Goal: Feedback & Contribution: Submit feedback/report problem

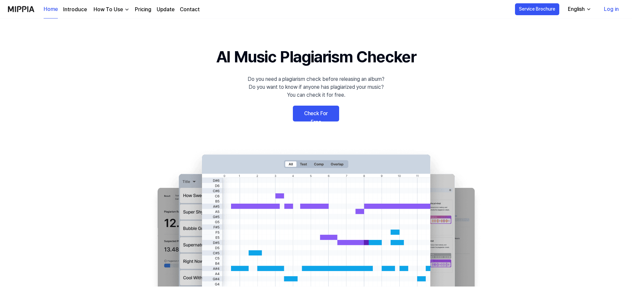
click at [323, 119] on link "Check For Free" at bounding box center [316, 114] width 46 height 16
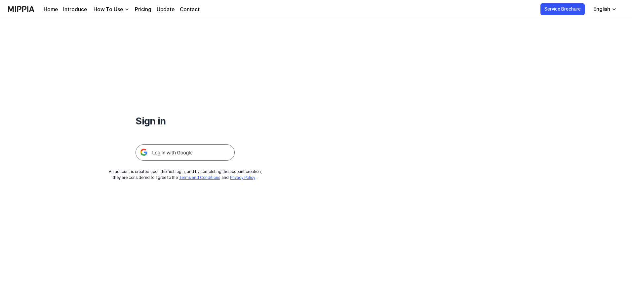
click at [206, 154] on img at bounding box center [184, 152] width 99 height 17
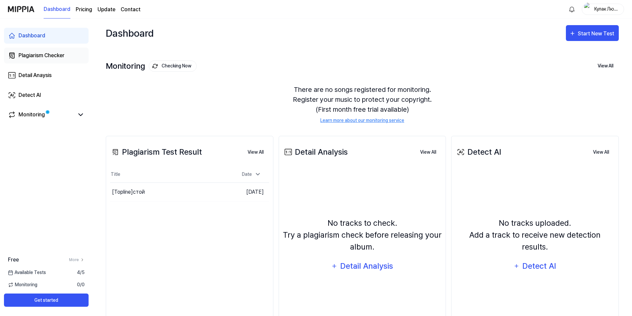
click at [45, 56] on div "Plagiarism Checker" at bounding box center [42, 56] width 46 height 8
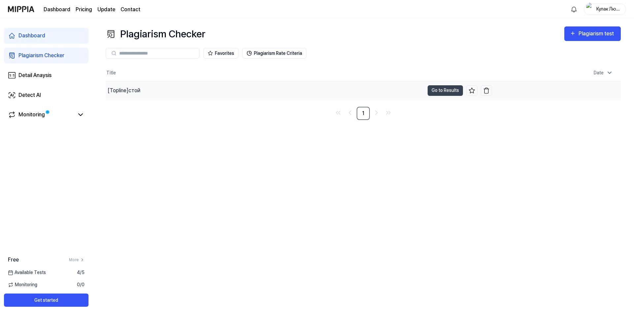
click at [208, 93] on div "[Topline] стой" at bounding box center [265, 90] width 319 height 19
click at [439, 90] on button "Go to Results" at bounding box center [445, 90] width 35 height 11
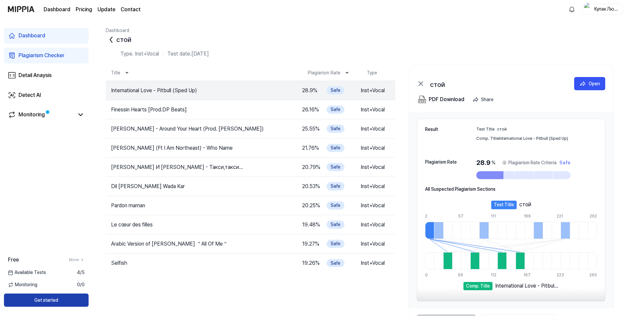
click at [64, 300] on button "Get started" at bounding box center [46, 299] width 85 height 13
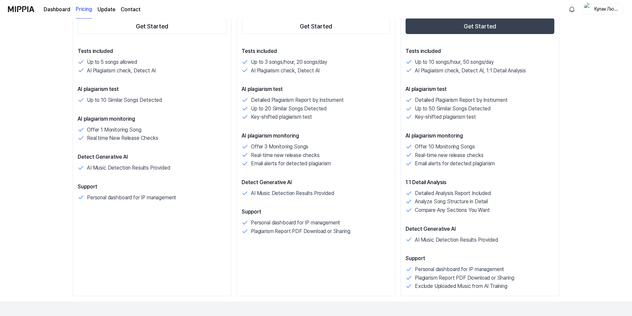
scroll to position [66, 0]
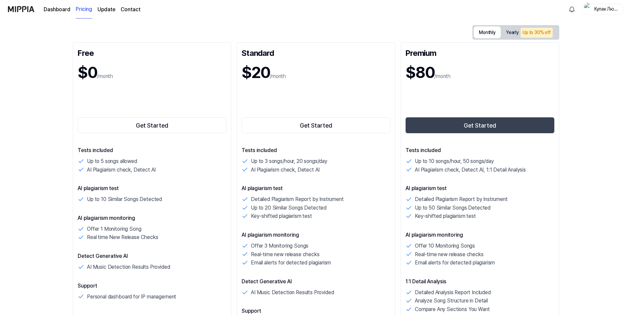
click at [484, 33] on button "Monthly" at bounding box center [486, 32] width 27 height 12
click at [324, 123] on button "Get Started" at bounding box center [315, 125] width 149 height 16
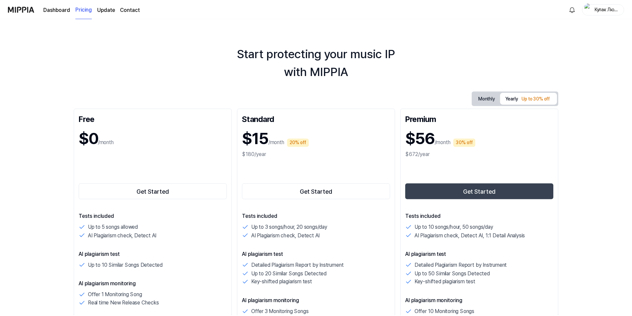
scroll to position [66, 0]
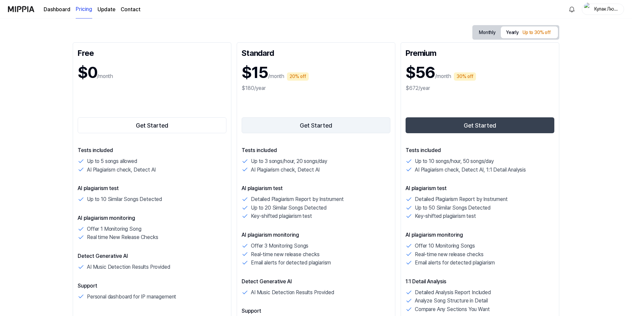
click at [280, 124] on button "Get Started" at bounding box center [315, 125] width 149 height 16
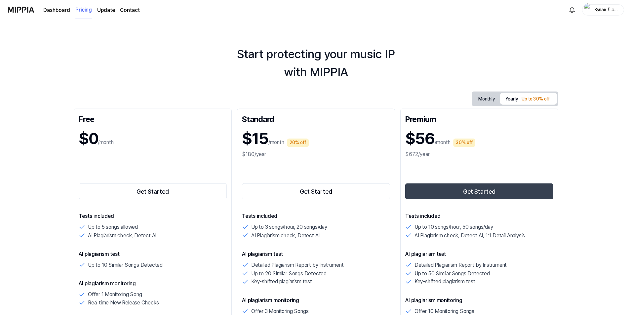
scroll to position [66, 0]
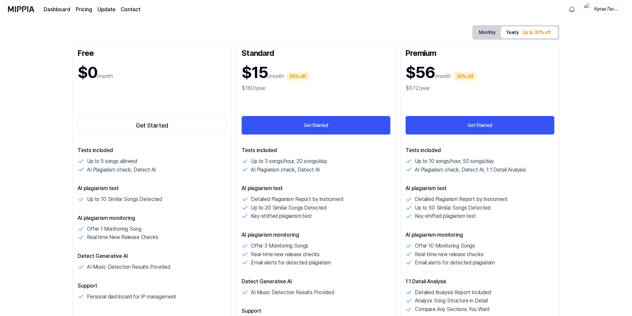
click at [23, 8] on img at bounding box center [21, 9] width 26 height 18
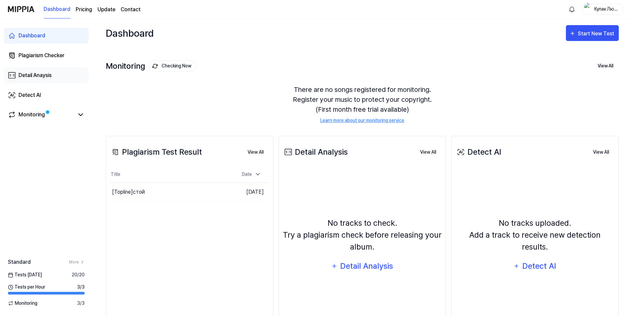
click at [56, 77] on link "Detail Anaysis" at bounding box center [46, 75] width 85 height 16
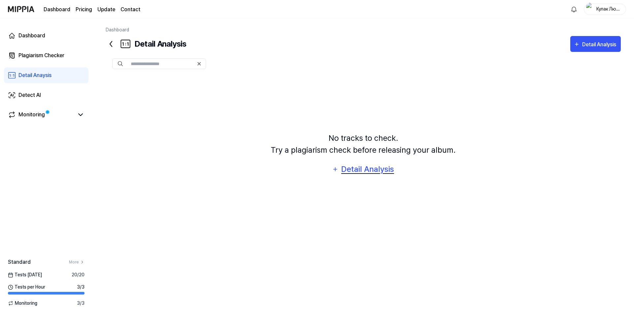
click at [364, 174] on div "Detail Analysis" at bounding box center [368, 169] width 54 height 13
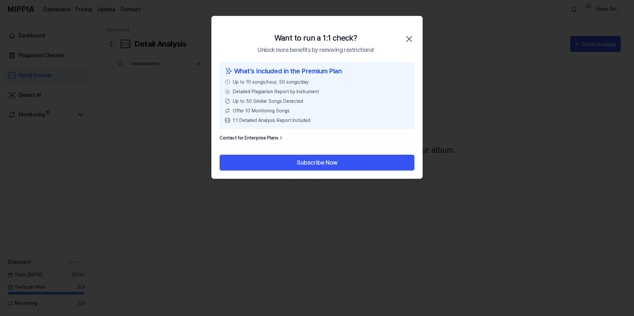
click at [412, 41] on icon "button" at bounding box center [409, 39] width 11 height 11
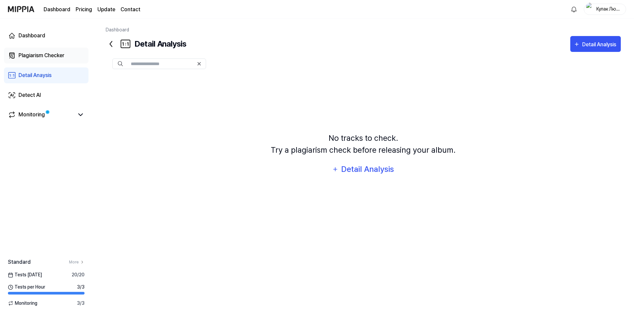
click at [24, 61] on link "Plagiarism Checker" at bounding box center [46, 56] width 85 height 16
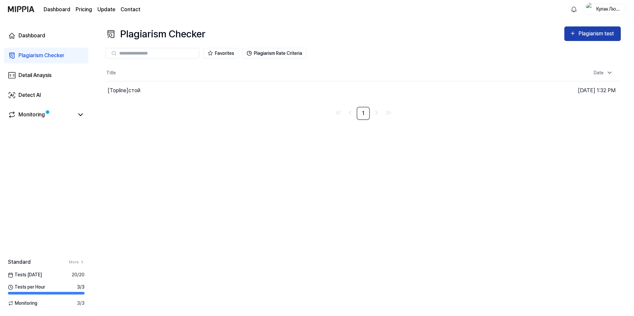
click at [595, 32] on div "Plagiarism test" at bounding box center [597, 33] width 37 height 9
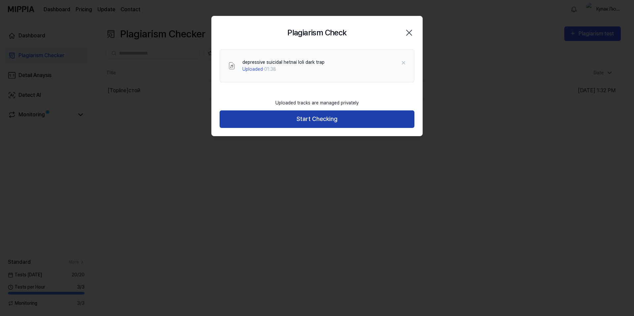
click at [315, 116] on button "Start Checking" at bounding box center [317, 119] width 195 height 18
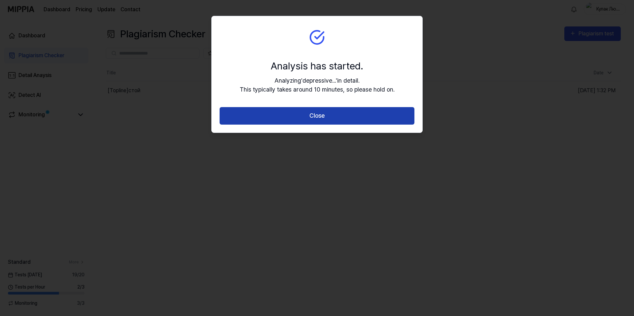
click at [323, 112] on button "Close" at bounding box center [317, 116] width 195 height 18
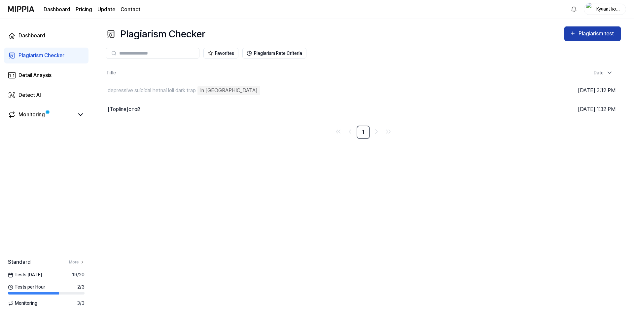
click at [577, 29] on button "Plagiarism test" at bounding box center [593, 33] width 56 height 15
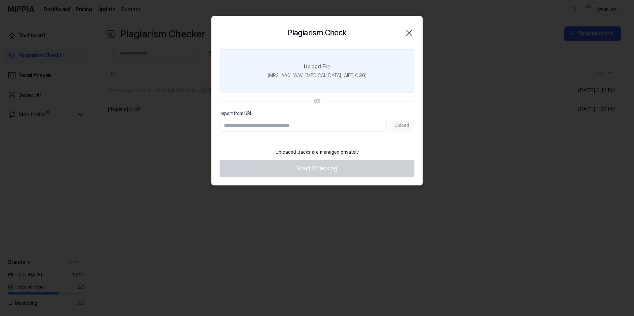
click at [322, 73] on div "(MP3, AAC, WAV, FLAC, AIFF, OGG)" at bounding box center [317, 75] width 99 height 7
click at [0, 0] on input "Upload File (MP3, AAC, WAV, FLAC, AIFF, OGG)" at bounding box center [0, 0] width 0 height 0
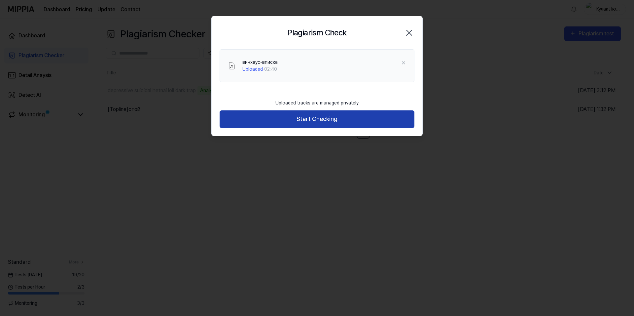
click at [361, 121] on button "Start Checking" at bounding box center [317, 119] width 195 height 18
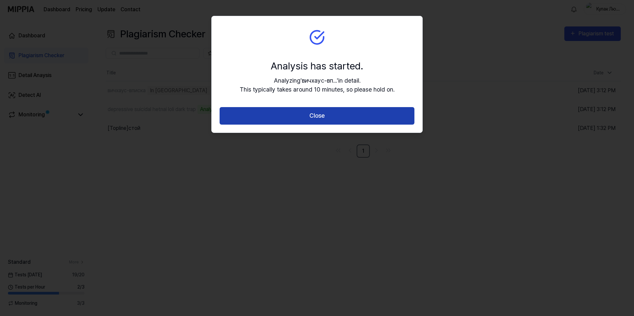
click at [390, 123] on button "Close" at bounding box center [317, 116] width 195 height 18
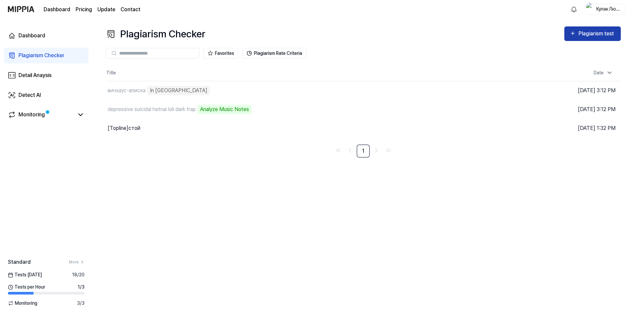
click at [589, 37] on div "Plagiarism test" at bounding box center [597, 33] width 37 height 9
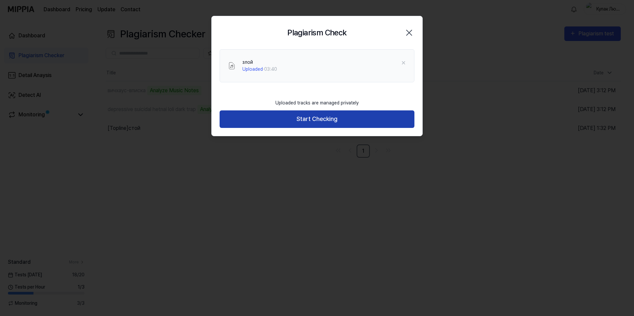
click at [326, 117] on button "Start Checking" at bounding box center [317, 119] width 195 height 18
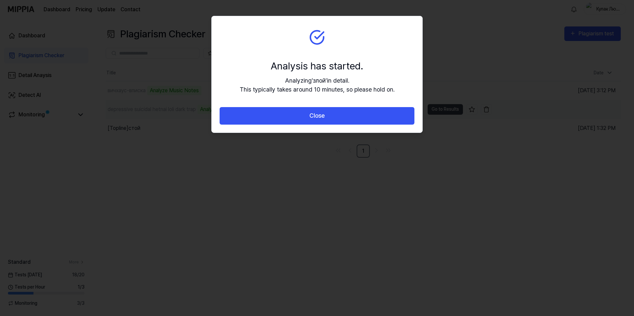
click at [320, 115] on button "Close" at bounding box center [317, 116] width 195 height 18
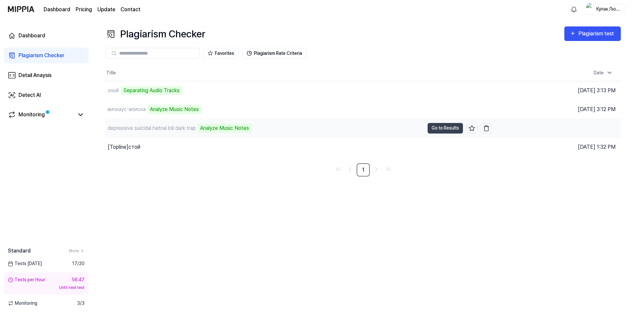
click at [142, 130] on div "depressive suicidal hetnai loli dark trap" at bounding box center [152, 128] width 88 height 8
click at [447, 130] on button "Go to Results" at bounding box center [445, 128] width 35 height 11
click at [442, 130] on button "Go to Results" at bounding box center [445, 128] width 35 height 11
click at [450, 125] on button "Go to Results" at bounding box center [445, 128] width 35 height 11
click at [441, 129] on button "Go to Results" at bounding box center [445, 128] width 35 height 11
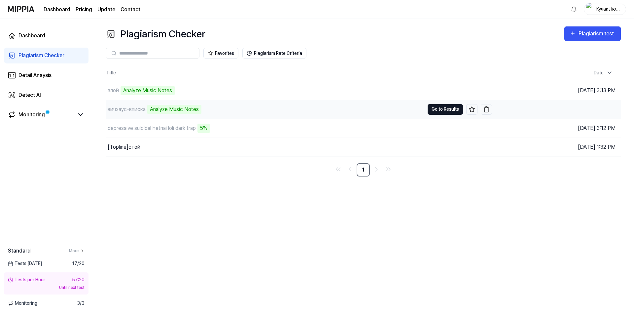
click at [449, 110] on button "Go to Results" at bounding box center [445, 109] width 35 height 11
click at [131, 8] on link "Contact" at bounding box center [131, 10] width 20 height 8
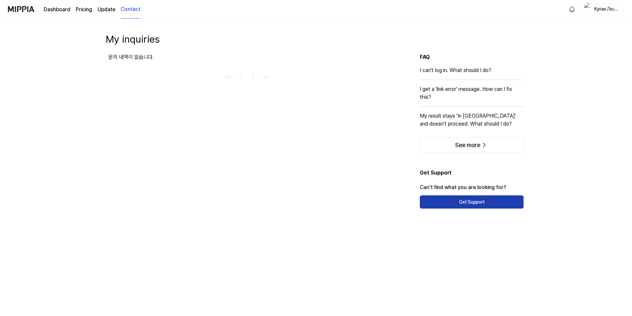
click at [435, 199] on button "Get Support" at bounding box center [472, 201] width 104 height 13
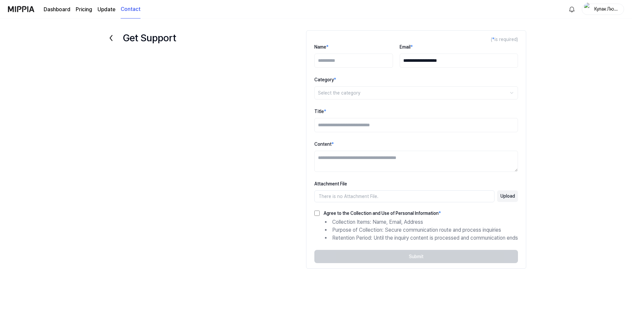
click at [340, 64] on input "Name *" at bounding box center [353, 61] width 79 height 14
type input "********"
click at [354, 89] on html "**********" at bounding box center [316, 158] width 632 height 316
select select "*******"
click at [371, 123] on input "Title *" at bounding box center [416, 125] width 204 height 14
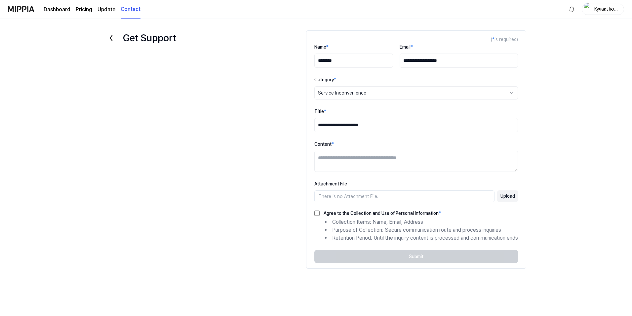
type input "**********"
click at [364, 160] on textarea "Content *" at bounding box center [416, 161] width 204 height 21
paste textarea "**********"
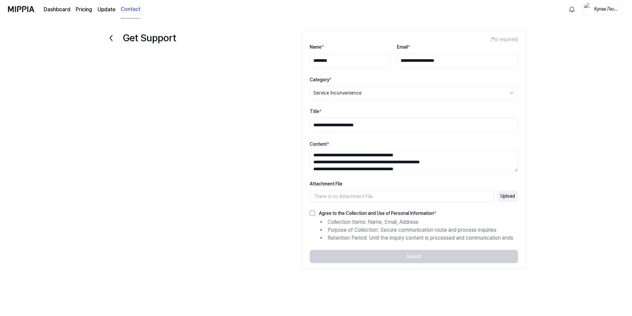
type textarea "**********"
click at [373, 125] on input "**********" at bounding box center [414, 125] width 208 height 14
type input "**********"
click at [318, 212] on label "Agree to the Collection and Use of Personal Information *" at bounding box center [375, 213] width 121 height 5
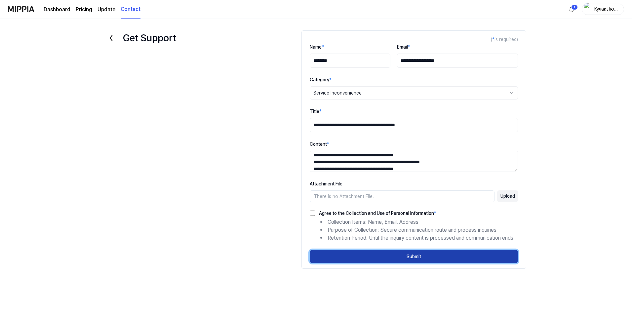
click at [355, 253] on button "Submit" at bounding box center [414, 256] width 208 height 13
select select
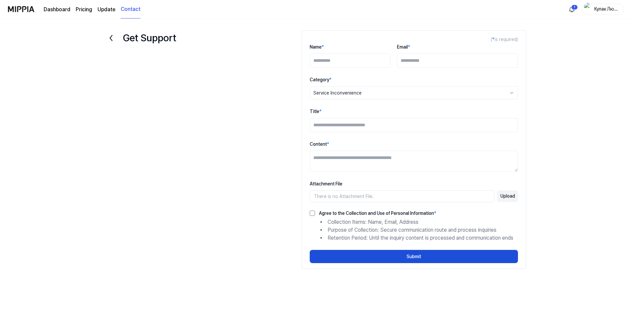
scroll to position [0, 0]
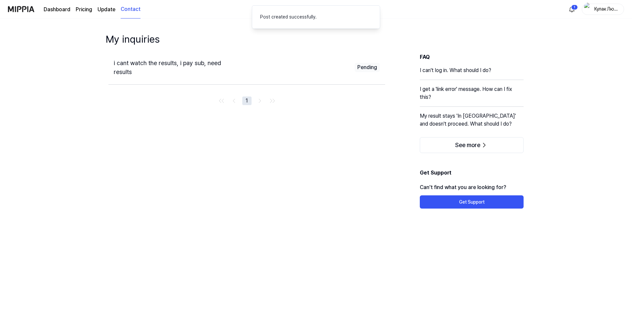
click at [211, 61] on span "i cant watch the results, i pay sub, need results" at bounding box center [167, 67] width 107 height 16
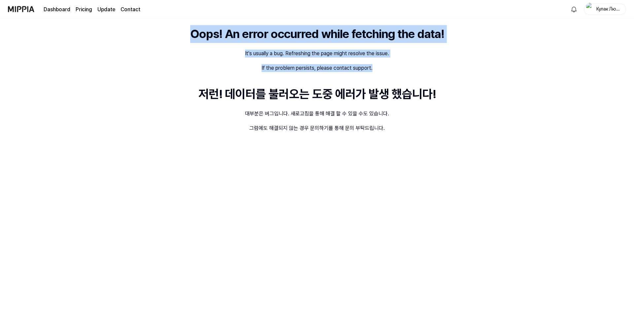
drag, startPoint x: 178, startPoint y: 33, endPoint x: 374, endPoint y: 70, distance: 199.4
click at [374, 70] on div "Oops! An error occurred while fetching the data! It's usually a bug. Refreshing…" at bounding box center [317, 167] width 634 height 297
copy div "Oops! An error occurred while fetching the data! It's usually a bug. Refreshing…"
